Goal: Check status: Check status

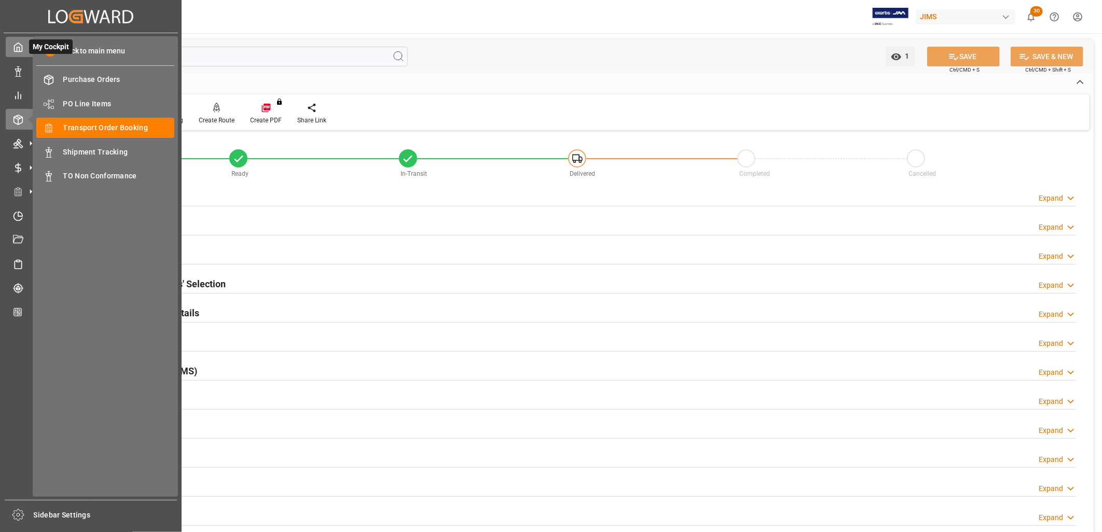
click at [18, 45] on icon at bounding box center [18, 47] width 10 height 10
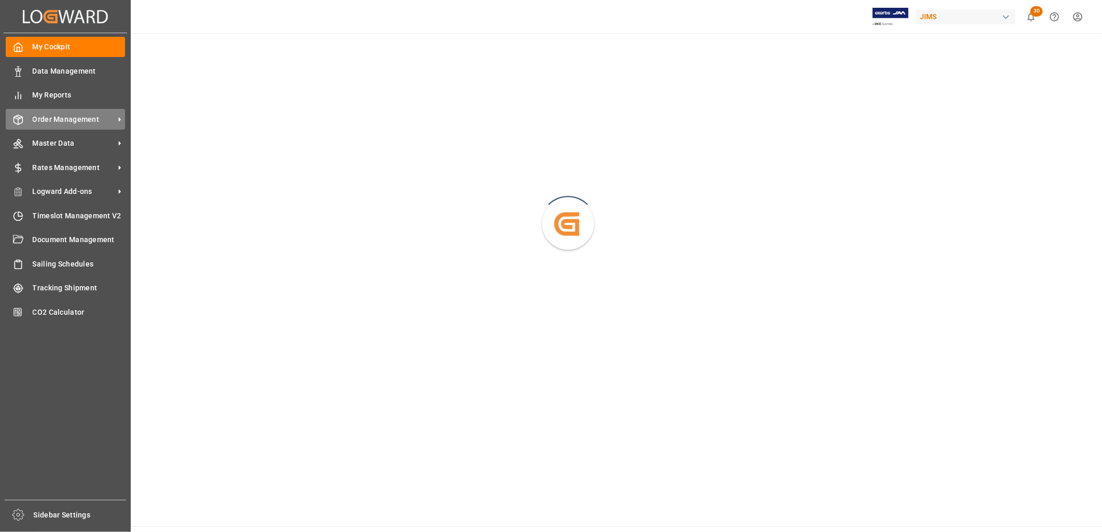
click at [83, 117] on span "Order Management" at bounding box center [74, 119] width 82 height 11
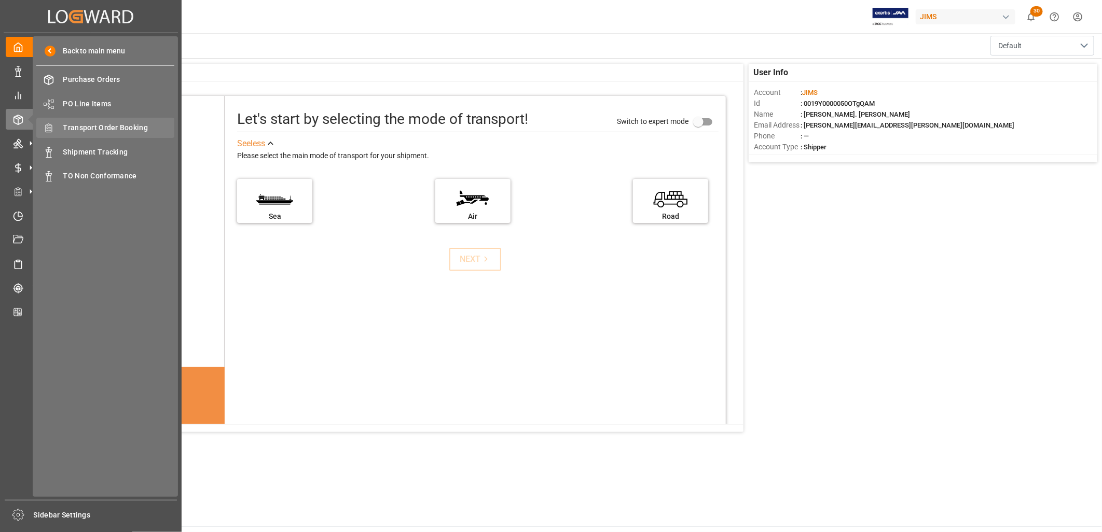
click at [116, 126] on span "Transport Order Booking" at bounding box center [119, 127] width 112 height 11
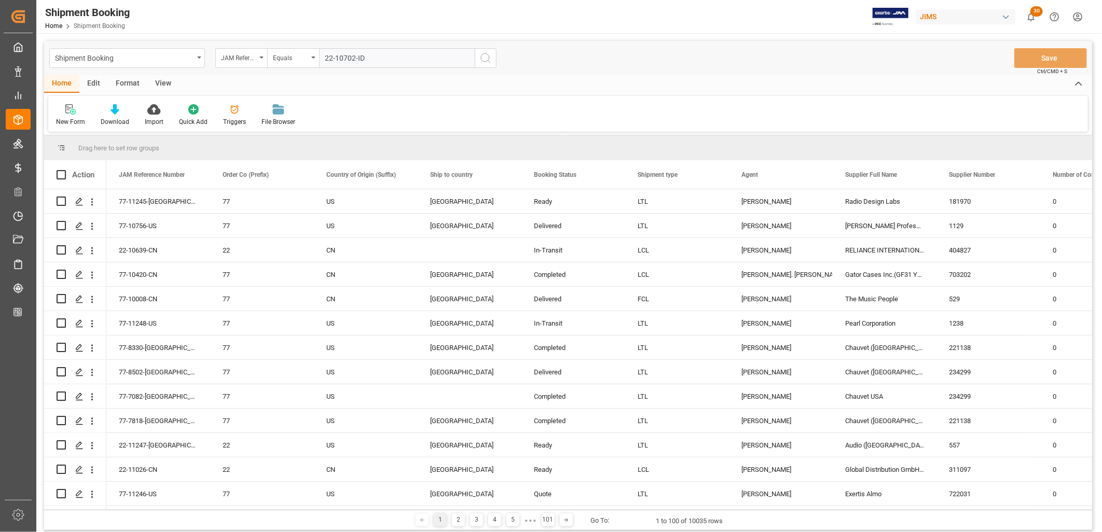
type input "22-10702-ID"
click at [487, 56] on icon "search button" at bounding box center [486, 58] width 12 height 12
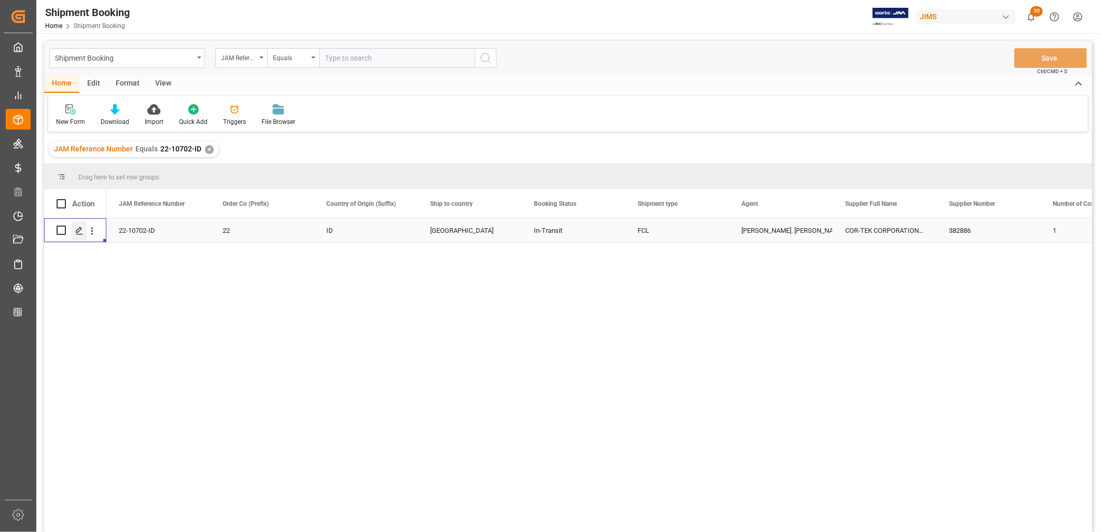
click at [78, 230] on icon "Press SPACE to select this row." at bounding box center [79, 231] width 8 height 8
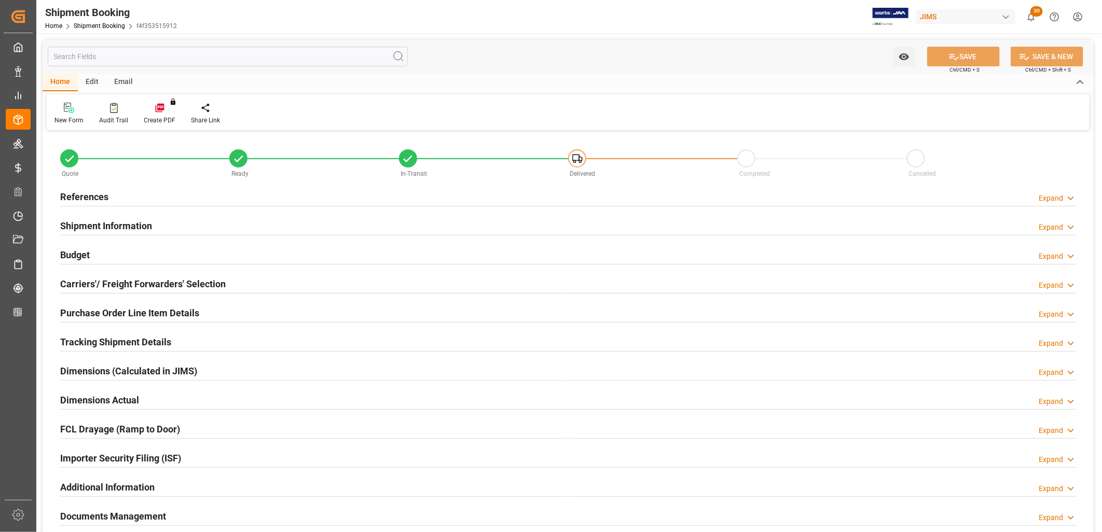
type input "41"
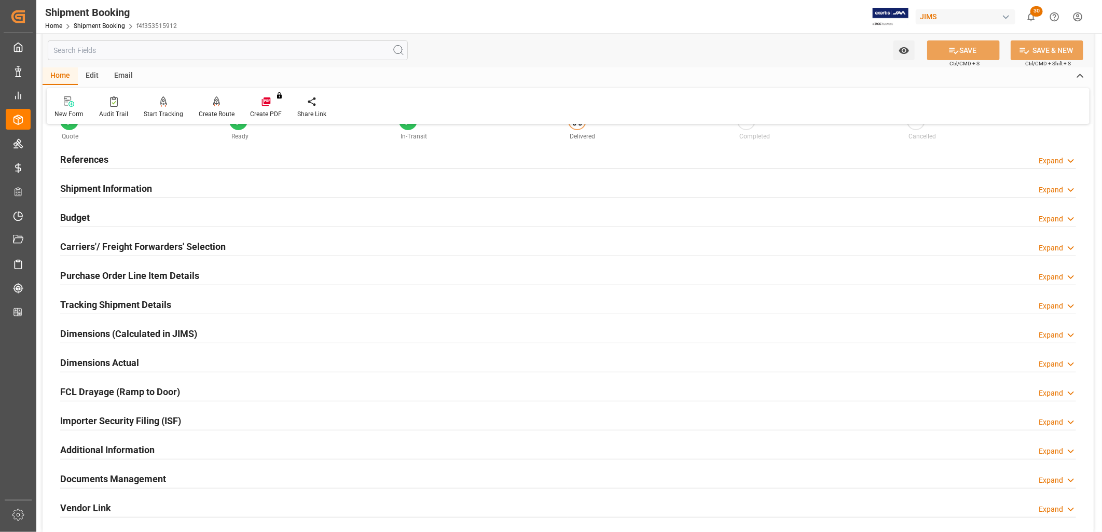
scroll to position [58, 0]
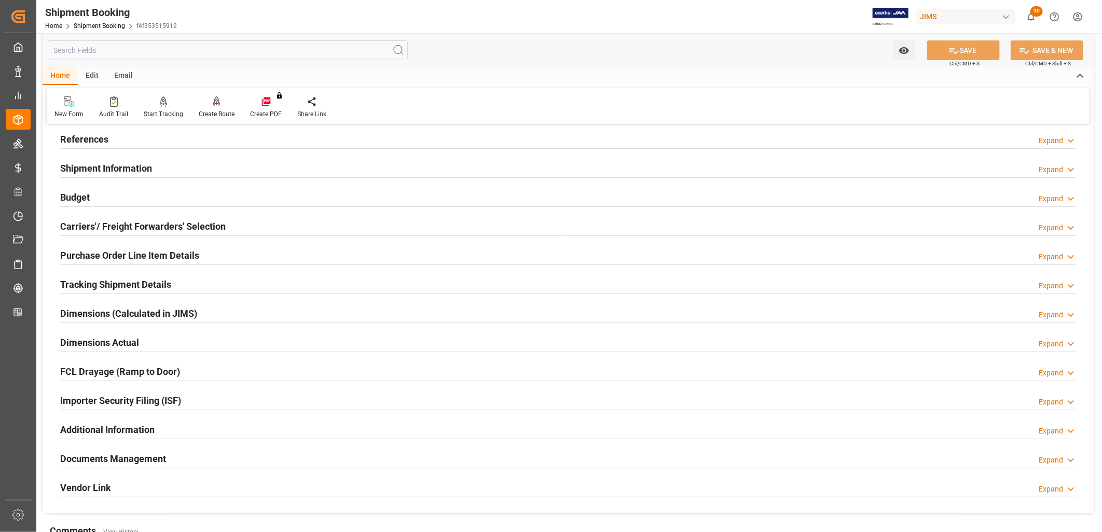
click at [115, 458] on h2 "Documents Management" at bounding box center [113, 459] width 106 height 14
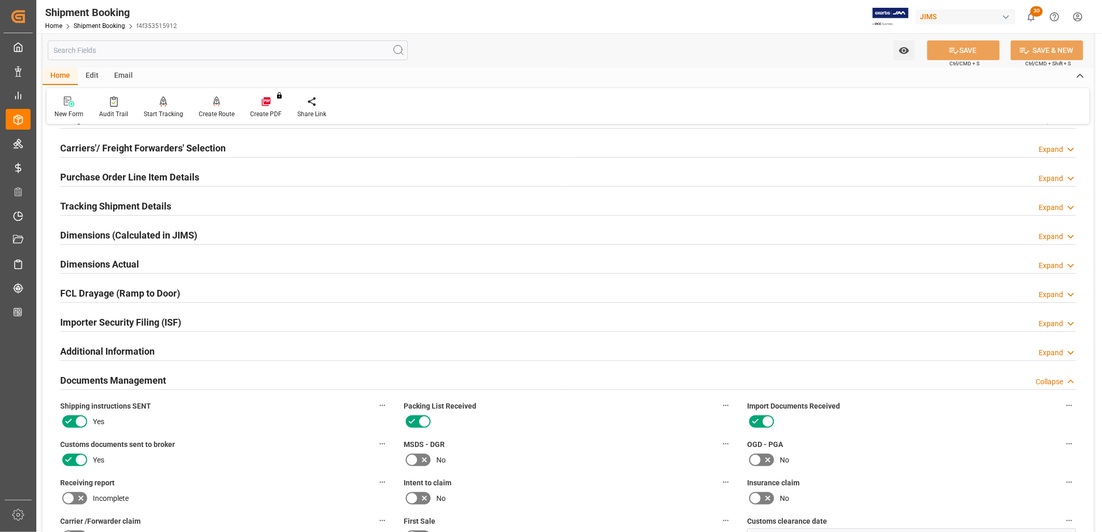
scroll to position [115, 0]
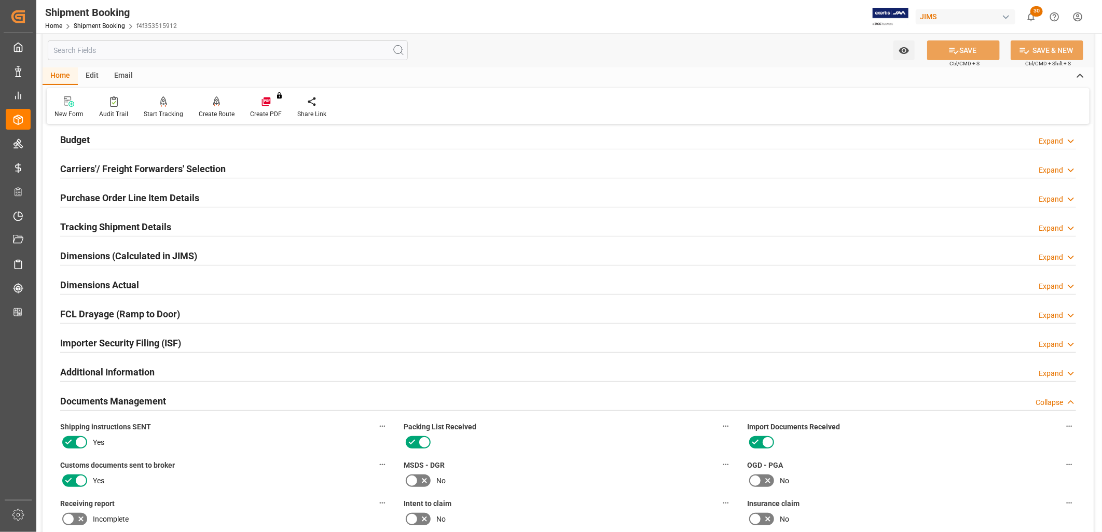
click at [182, 199] on h2 "Purchase Order Line Item Details" at bounding box center [129, 198] width 139 height 14
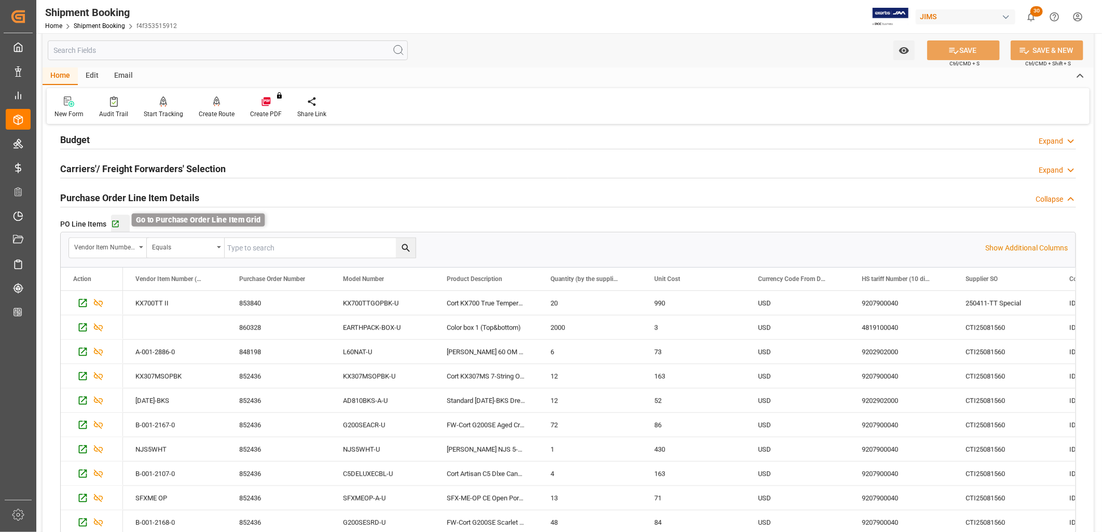
click at [115, 224] on icon "button" at bounding box center [115, 224] width 9 height 9
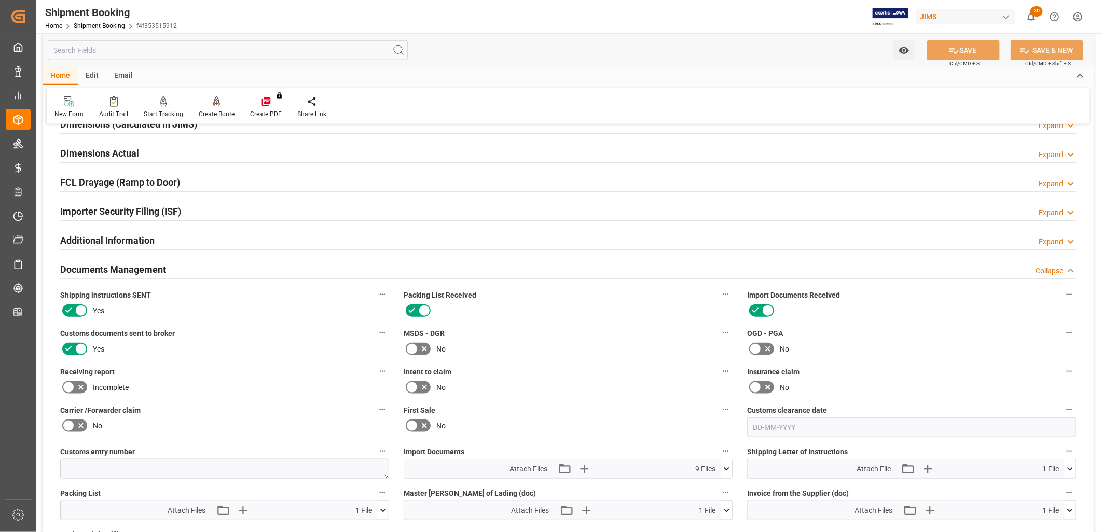
scroll to position [634, 0]
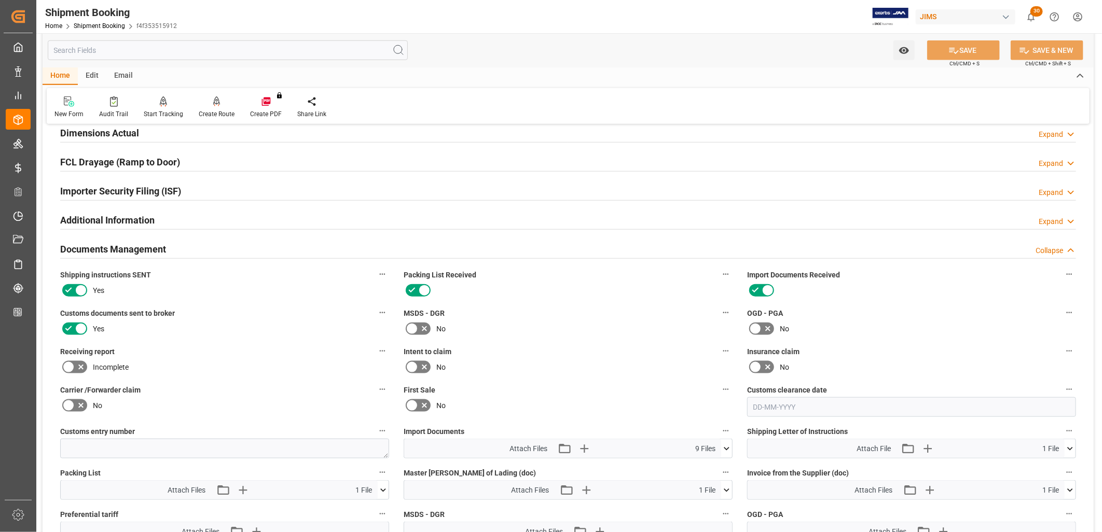
click at [726, 445] on icon at bounding box center [726, 449] width 11 height 11
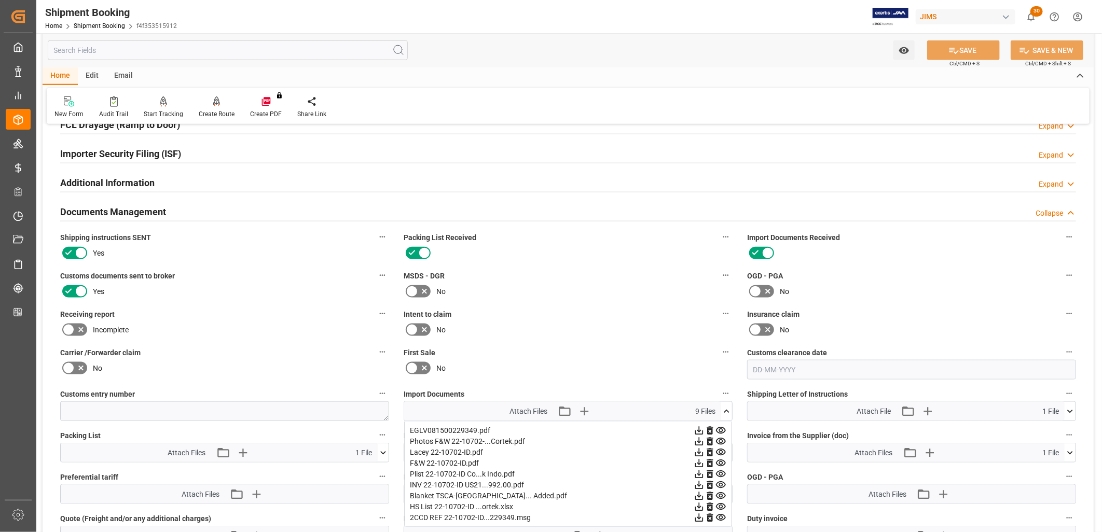
scroll to position [692, 0]
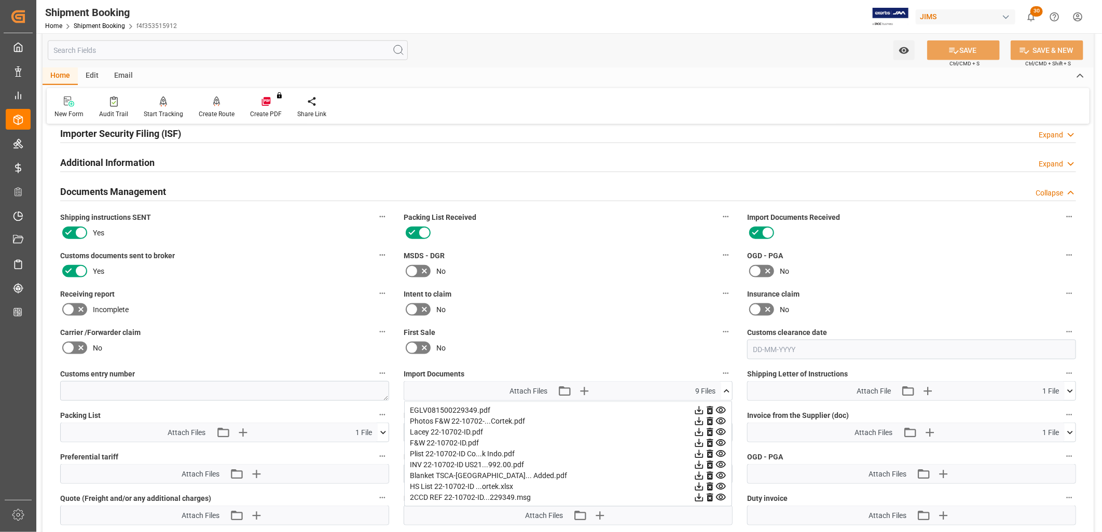
click at [698, 464] on icon at bounding box center [699, 465] width 8 height 8
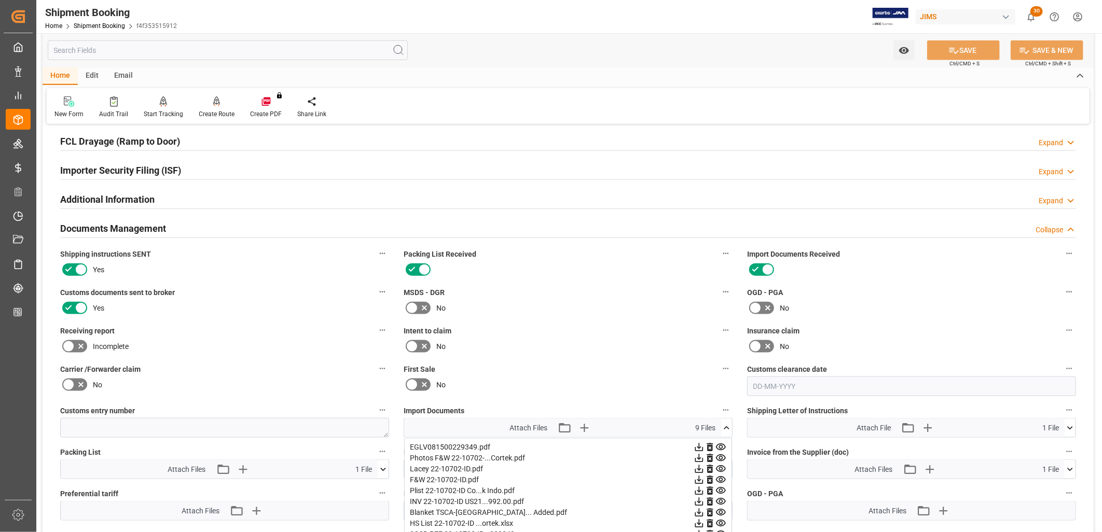
scroll to position [634, 0]
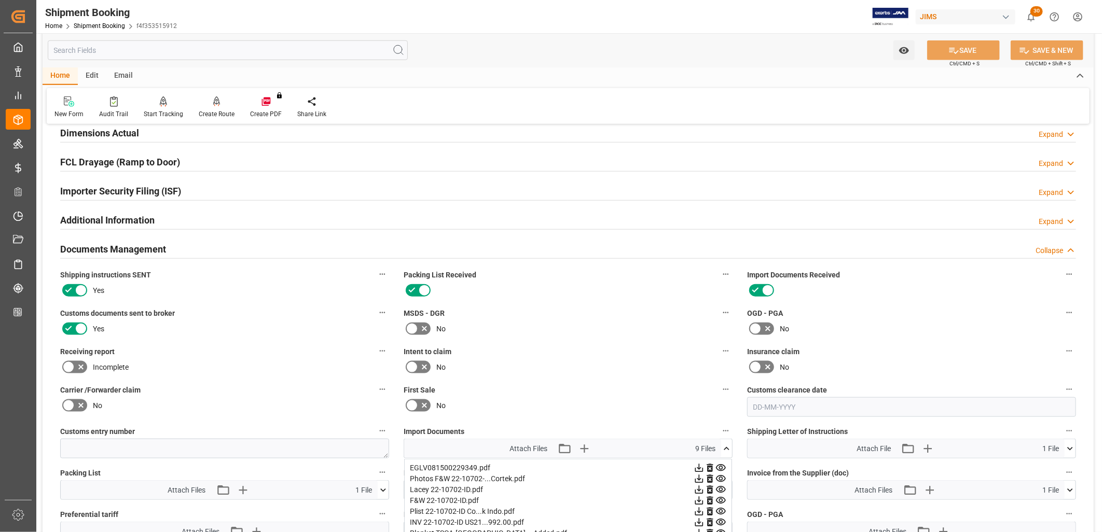
click at [724, 448] on icon at bounding box center [726, 449] width 11 height 11
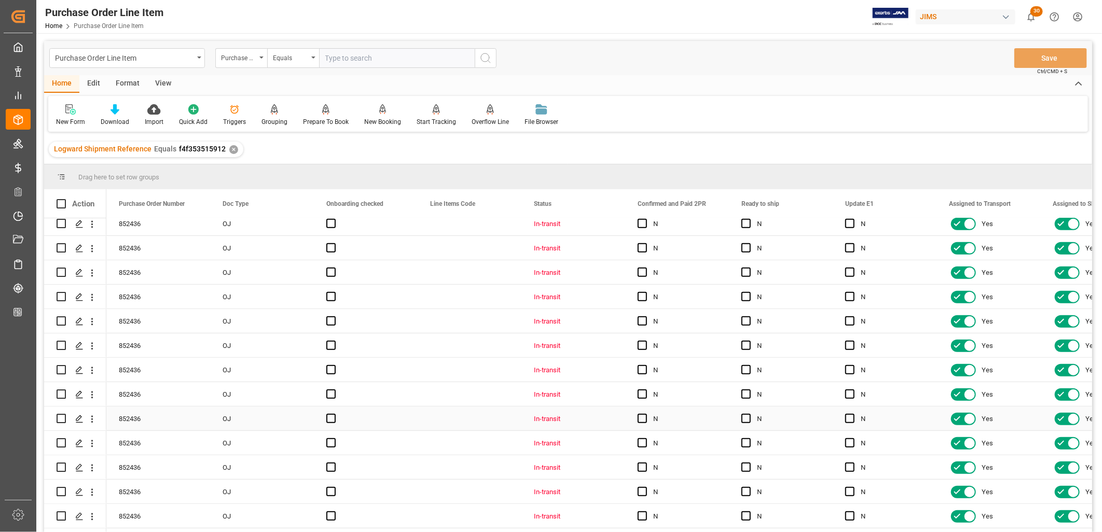
scroll to position [109, 0]
